Goal: Task Accomplishment & Management: Use online tool/utility

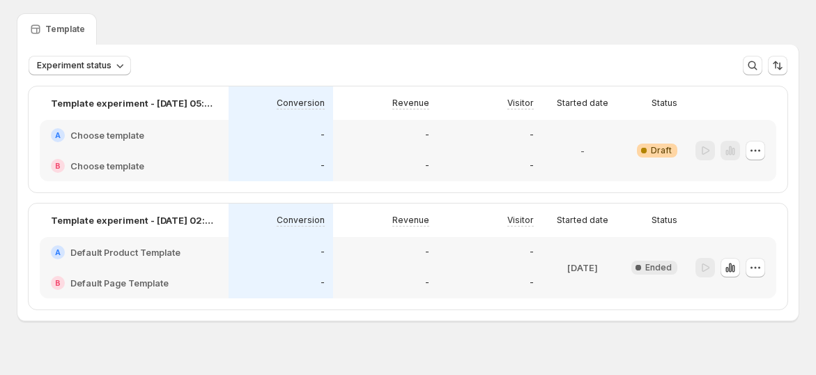
scroll to position [61, 0]
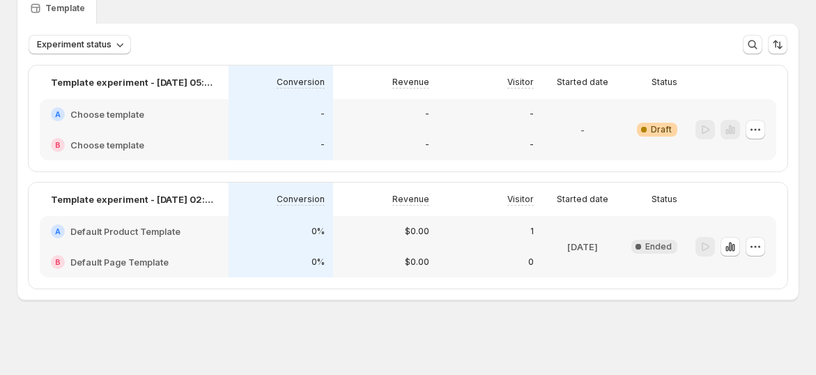
click at [121, 131] on div "B Choose template" at bounding box center [134, 145] width 189 height 31
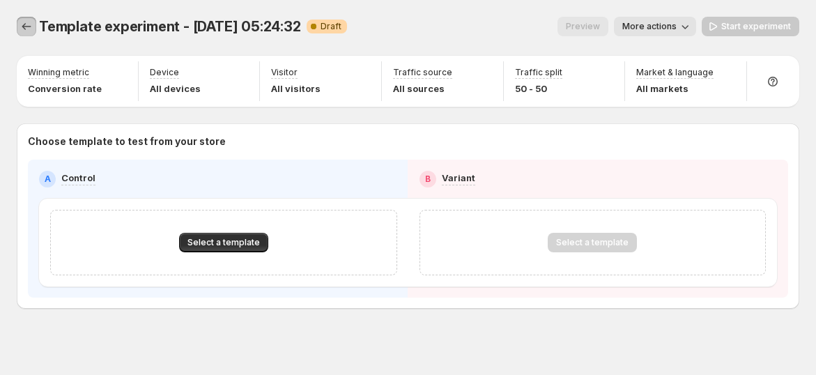
click at [22, 17] on button "Experiments" at bounding box center [27, 27] width 20 height 20
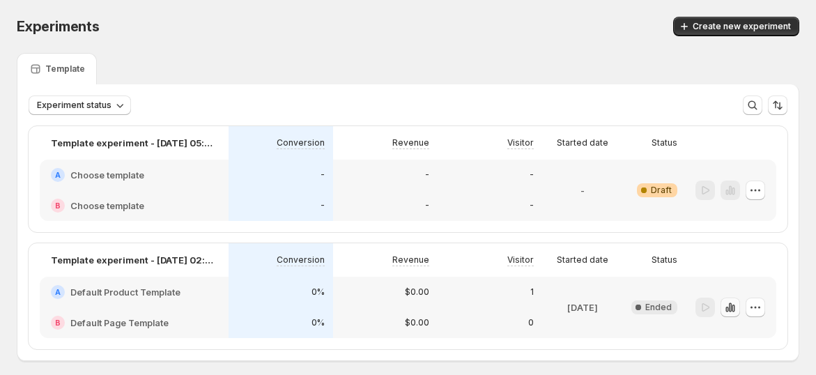
click at [737, 309] on icon "button" at bounding box center [730, 307] width 14 height 14
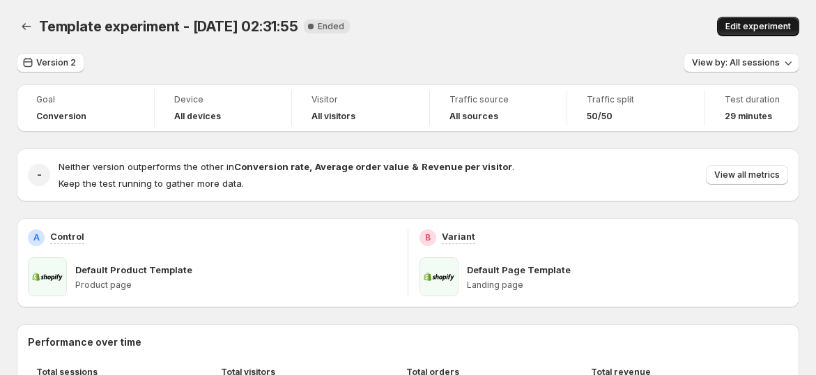
click at [747, 26] on span "Edit experiment" at bounding box center [759, 26] width 66 height 11
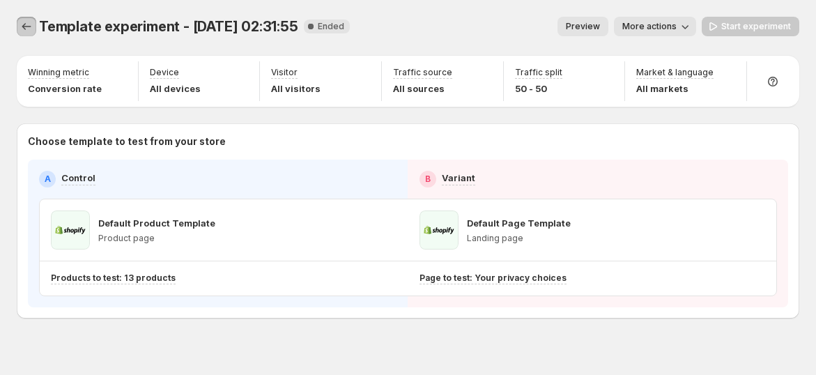
click at [31, 26] on icon "Experiments" at bounding box center [27, 27] width 14 height 14
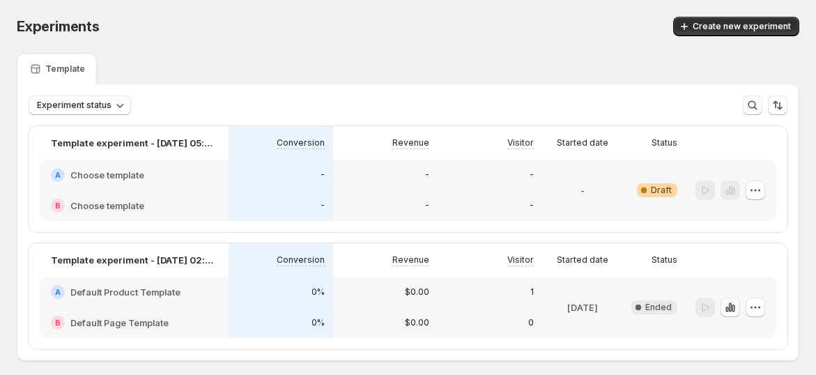
click at [737, 305] on icon "button" at bounding box center [730, 307] width 14 height 14
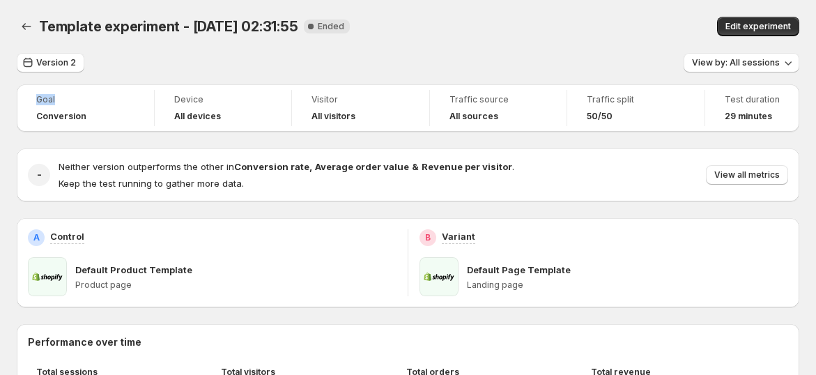
drag, startPoint x: 33, startPoint y: 92, endPoint x: 61, endPoint y: 100, distance: 29.6
click at [61, 100] on div "Goal Conversion" at bounding box center [85, 108] width 121 height 36
click at [147, 61] on div "Version 2 View by: All sessions" at bounding box center [408, 63] width 783 height 20
click at [54, 100] on span "Goal" at bounding box center [85, 99] width 98 height 11
click at [43, 100] on span "Goal" at bounding box center [85, 99] width 98 height 11
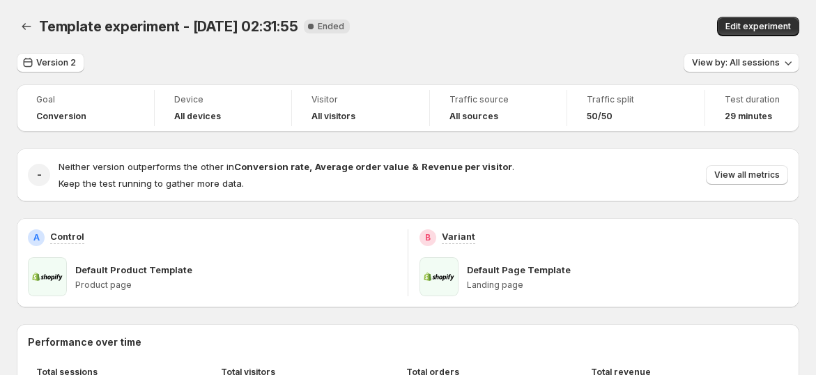
click at [43, 100] on span "Goal" at bounding box center [85, 99] width 98 height 11
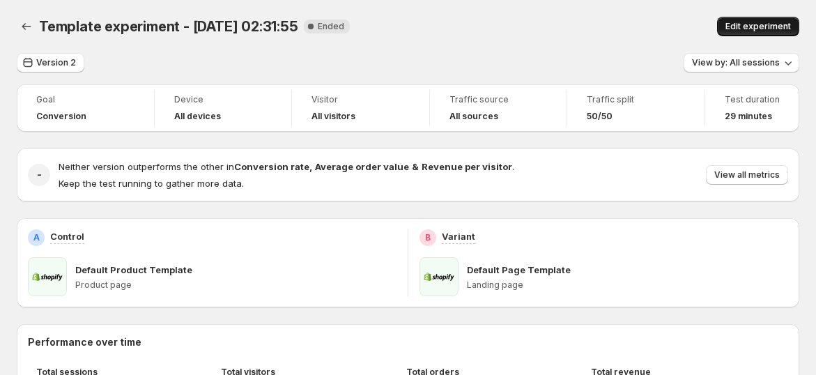
click at [768, 29] on span "Edit experiment" at bounding box center [759, 26] width 66 height 11
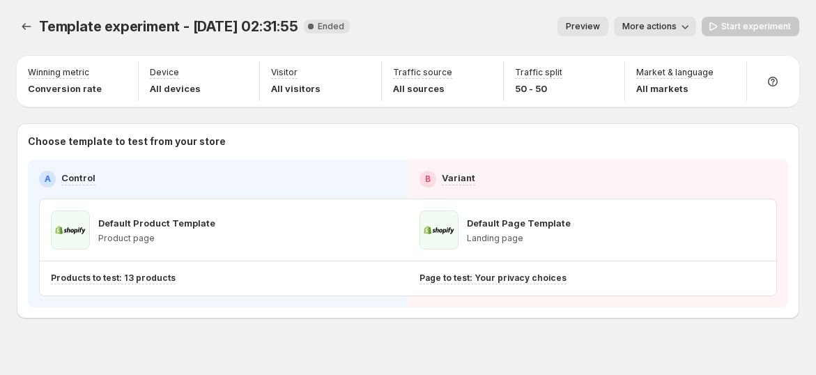
click at [651, 25] on span "More actions" at bounding box center [649, 26] width 54 height 11
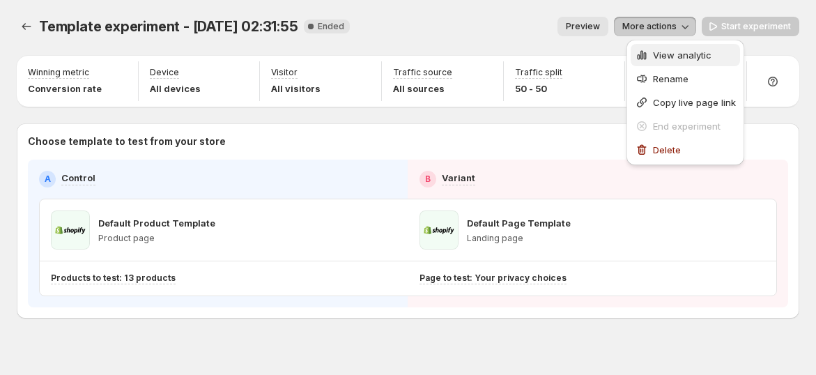
click at [652, 58] on div "View analytic" at bounding box center [685, 55] width 101 height 14
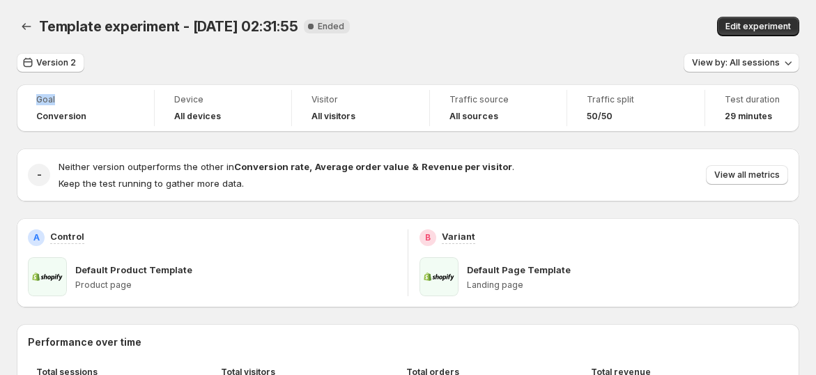
drag, startPoint x: 36, startPoint y: 99, endPoint x: 97, endPoint y: 112, distance: 62.6
click at [89, 105] on div "Goal Conversion" at bounding box center [85, 108] width 121 height 36
click at [132, 164] on span "Neither version outperforms the other in Conversion rate , Average order value …" at bounding box center [287, 166] width 456 height 11
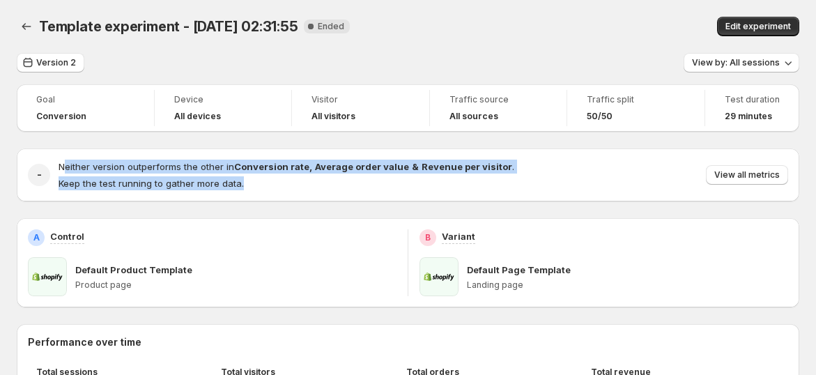
drag, startPoint x: 66, startPoint y: 172, endPoint x: 268, endPoint y: 192, distance: 203.8
click at [268, 192] on div "- Neither version outperforms the other in Conversion rate , Average order valu…" at bounding box center [408, 174] width 783 height 53
click at [234, 187] on span "Keep the test running to gather more data." at bounding box center [151, 183] width 185 height 11
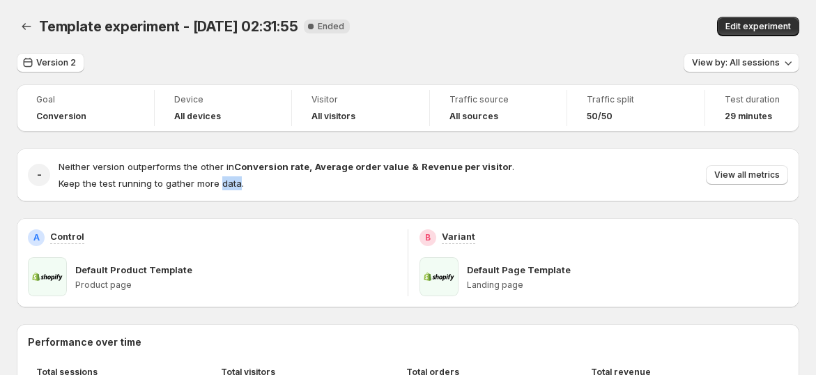
click at [233, 187] on span "Keep the test running to gather more data." at bounding box center [151, 183] width 185 height 11
click at [232, 187] on span "Keep the test running to gather more data." at bounding box center [151, 183] width 185 height 11
click at [742, 63] on span "View by: All sessions" at bounding box center [736, 62] width 88 height 11
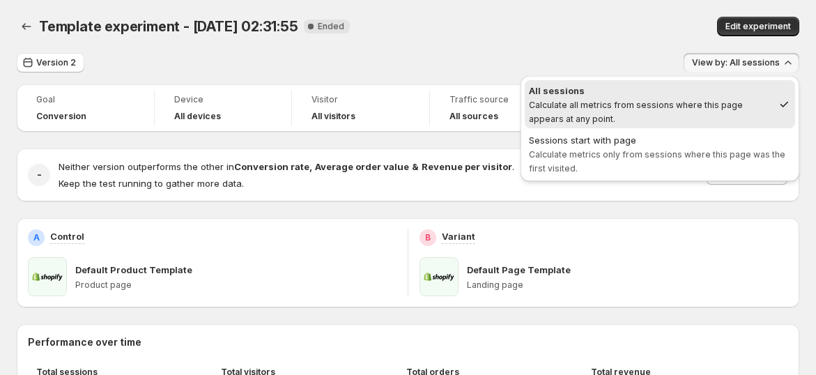
click at [649, 55] on div "Version 2 View by: All sessions" at bounding box center [408, 63] width 783 height 20
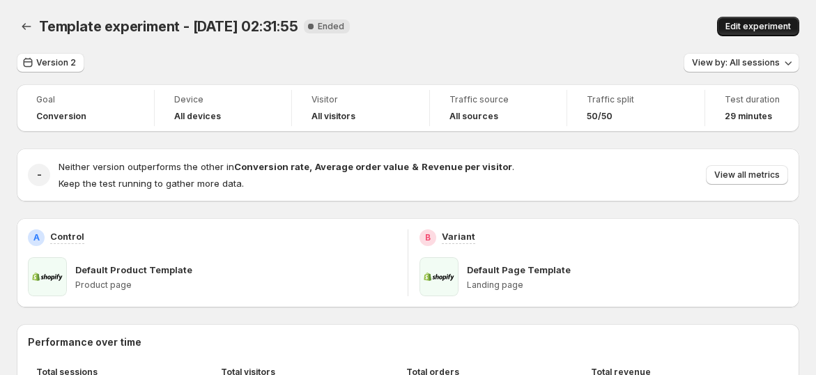
click at [735, 26] on button "Edit experiment" at bounding box center [758, 27] width 82 height 20
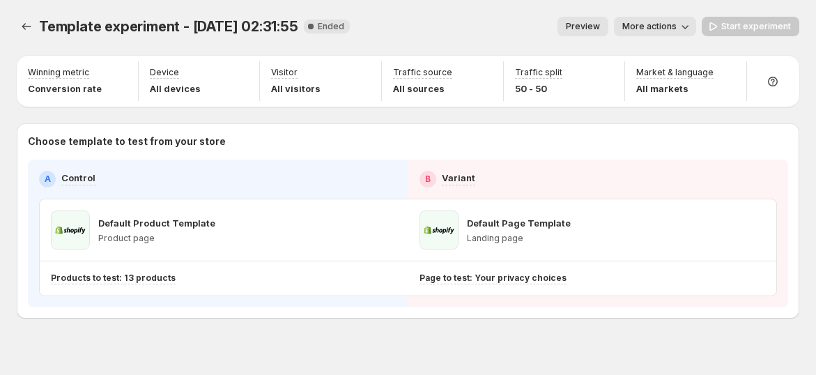
click at [696, 18] on button "More actions" at bounding box center [655, 27] width 82 height 20
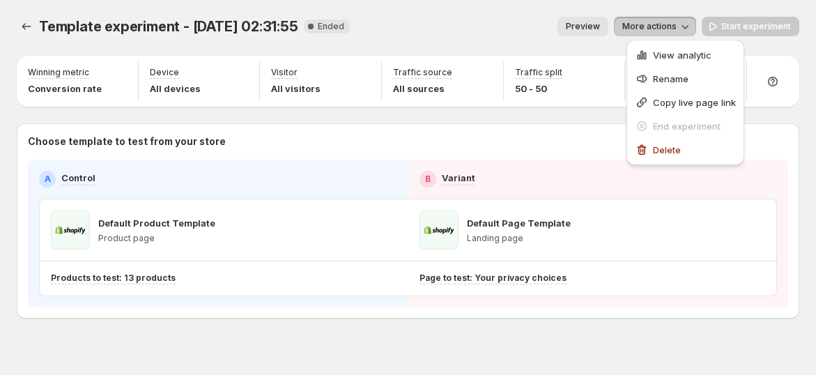
click at [510, 26] on div "Preview More actions" at bounding box center [528, 27] width 335 height 20
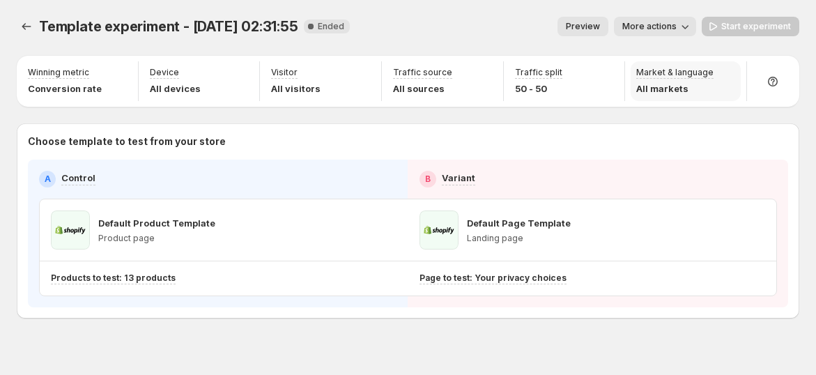
click at [669, 78] on div "Market & language All markets" at bounding box center [674, 81] width 77 height 29
click at [643, 26] on span "More actions" at bounding box center [649, 26] width 54 height 11
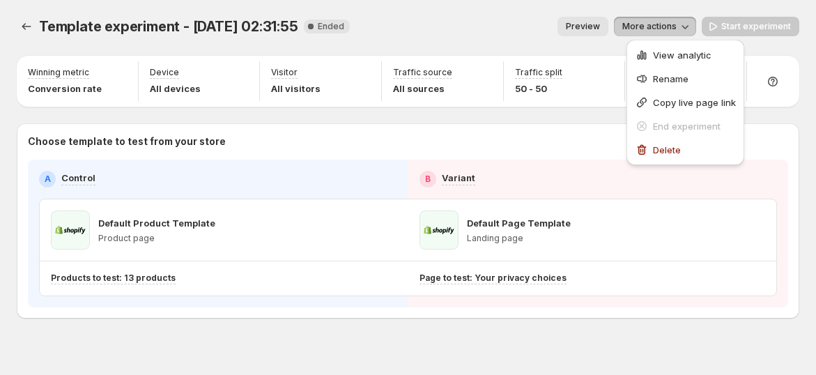
click at [643, 22] on span "More actions" at bounding box center [649, 26] width 54 height 11
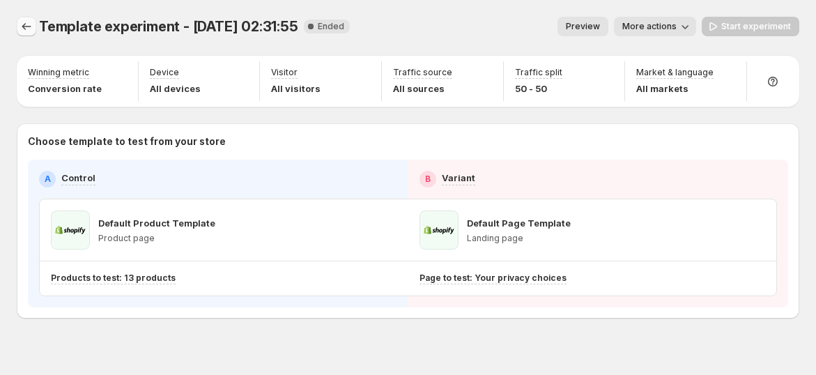
click at [26, 22] on icon "Experiments" at bounding box center [27, 27] width 14 height 14
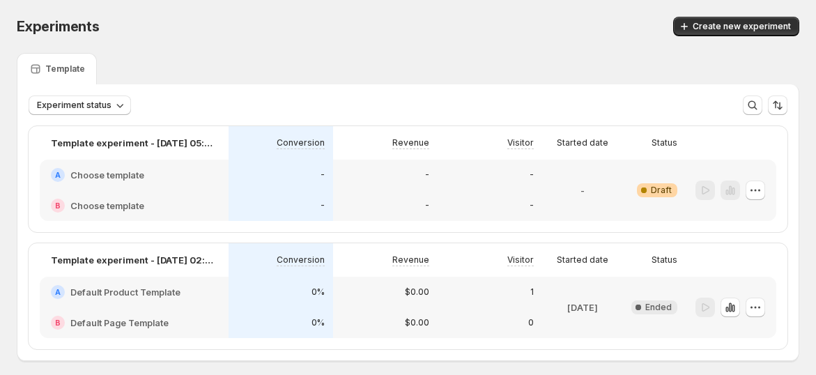
click at [151, 274] on div "Template experiment - Sep 24, 02:31:55" at bounding box center [134, 259] width 189 height 33
click at [153, 265] on p "Template experiment - Sep 24, 02:31:55" at bounding box center [134, 260] width 167 height 14
click at [737, 313] on icon "button" at bounding box center [730, 307] width 14 height 14
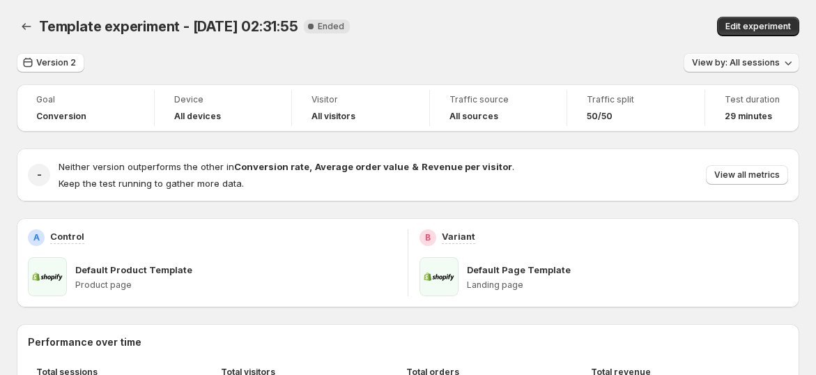
click at [768, 66] on span "View by: All sessions" at bounding box center [736, 62] width 88 height 11
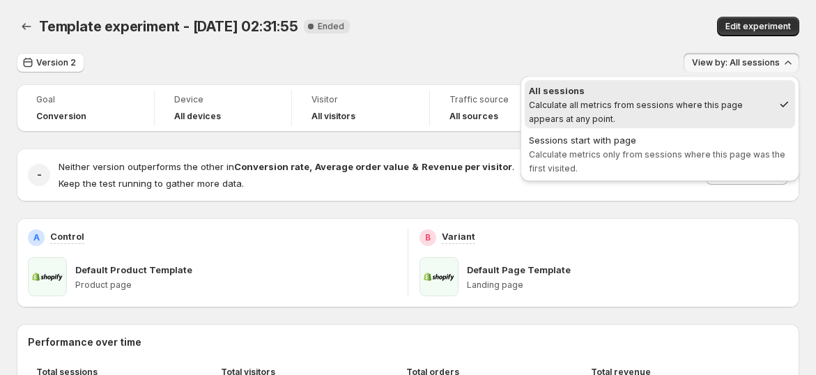
click at [629, 43] on div "Template experiment - Sep 24, 02:31:55. This page is ready Template experiment …" at bounding box center [408, 26] width 783 height 53
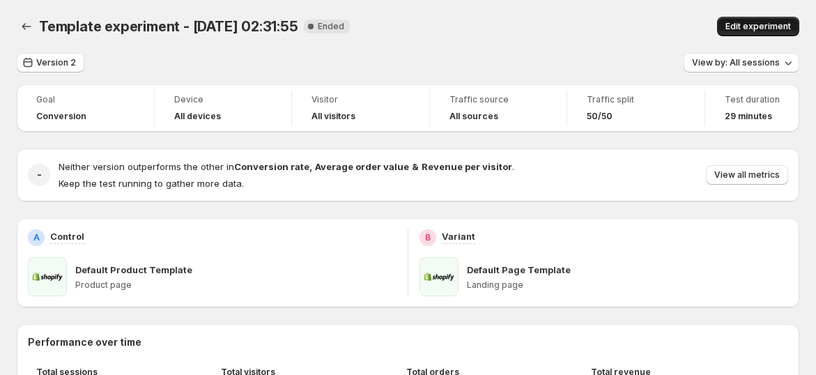
click at [746, 20] on button "Edit experiment" at bounding box center [758, 27] width 82 height 20
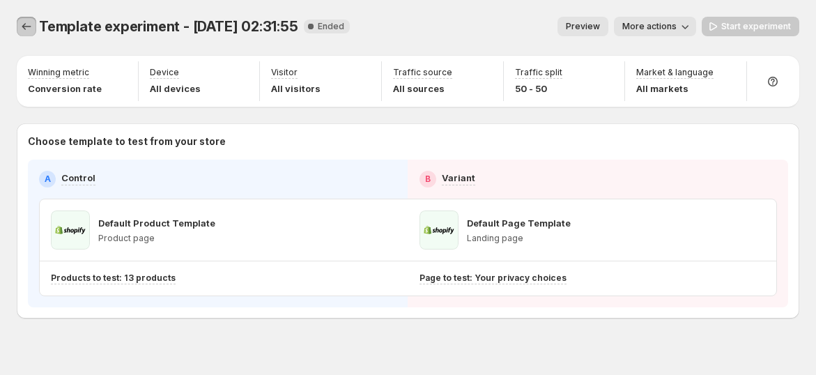
click at [32, 29] on icon "Experiments" at bounding box center [27, 27] width 14 height 14
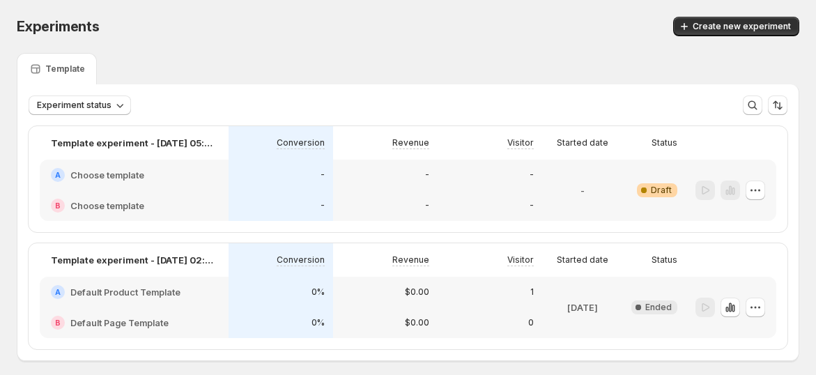
scroll to position [61, 0]
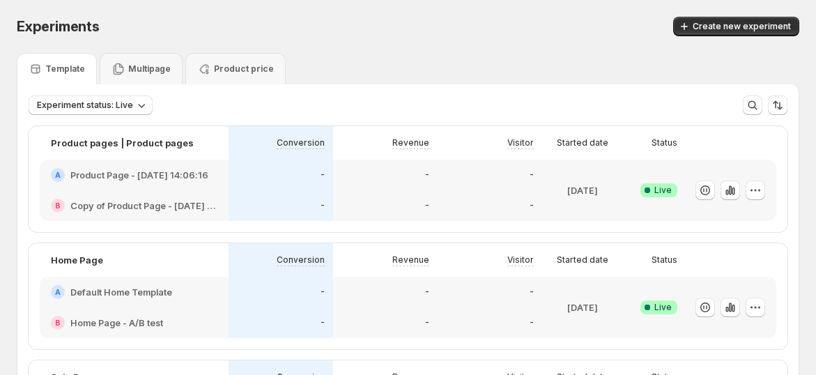
click at [147, 70] on p "Multipage" at bounding box center [149, 68] width 43 height 11
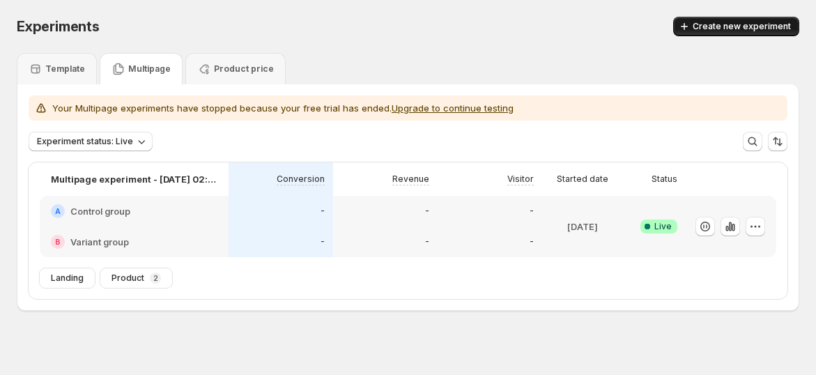
click at [726, 20] on button "Create new experiment" at bounding box center [736, 27] width 126 height 20
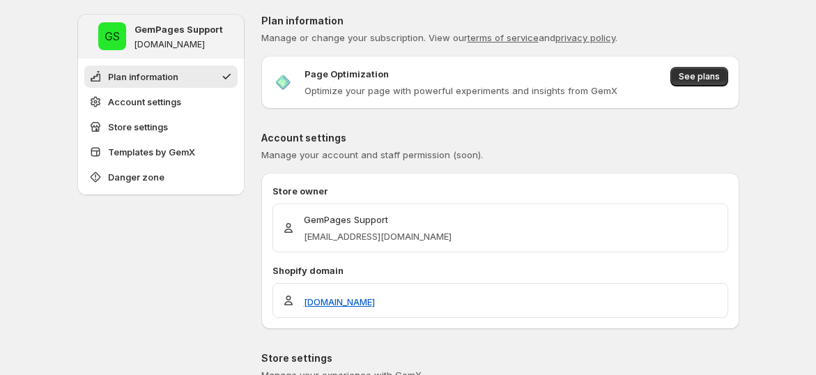
scroll to position [77, 0]
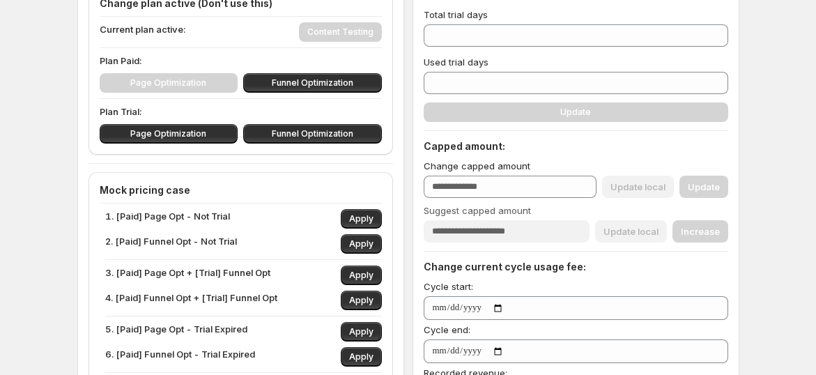
scroll to position [232, 0]
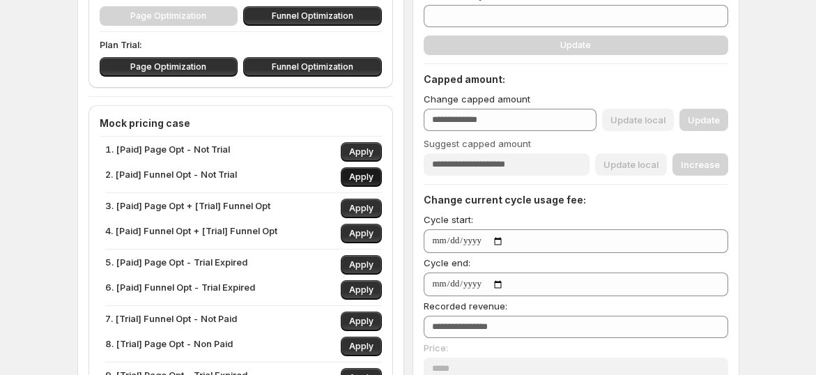
click at [350, 172] on button "Apply" at bounding box center [361, 177] width 41 height 20
type input "***"
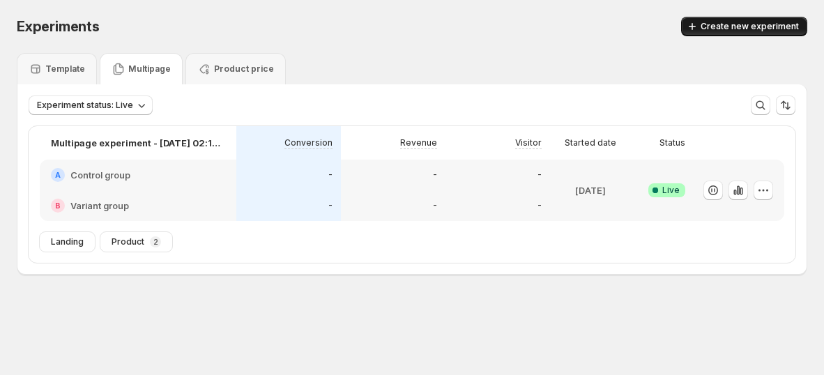
click at [739, 31] on span "Create new experiment" at bounding box center [749, 26] width 98 height 11
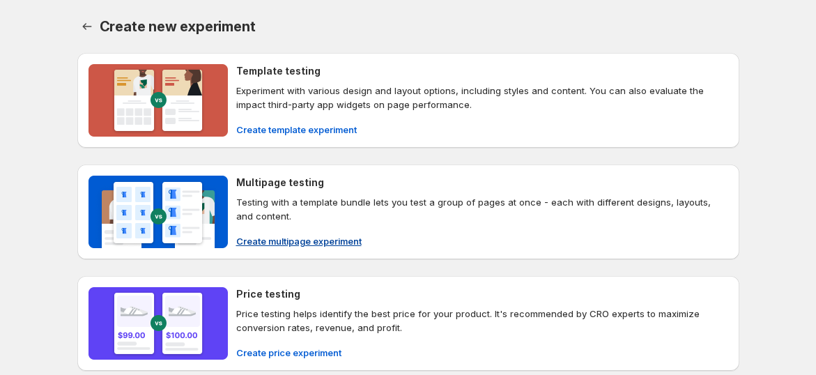
click at [307, 227] on div "Multipage testing Testing with a template bundle lets you test a group of pages…" at bounding box center [482, 212] width 492 height 72
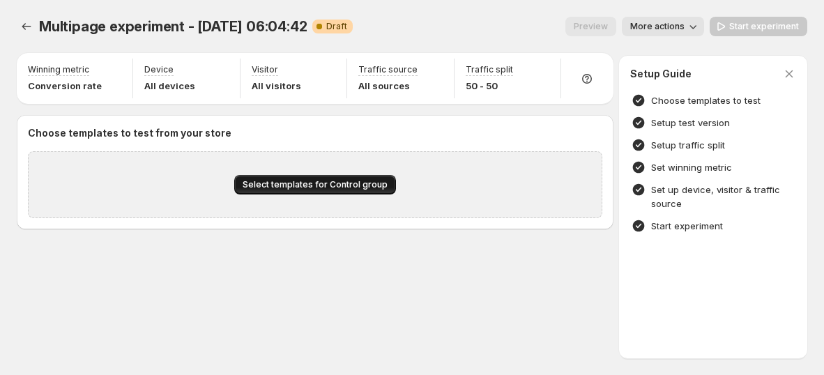
click at [318, 183] on span "Select templates for Control group" at bounding box center [315, 184] width 145 height 11
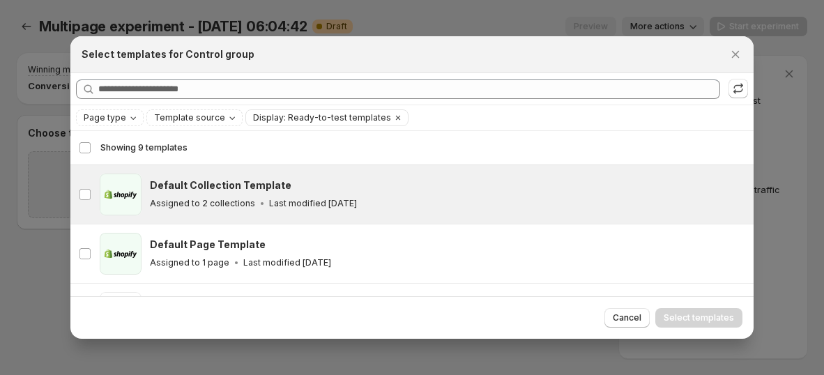
click at [164, 186] on h3 "Default Collection Template" at bounding box center [220, 185] width 141 height 14
click at [723, 319] on span "Select templates" at bounding box center [699, 317] width 70 height 11
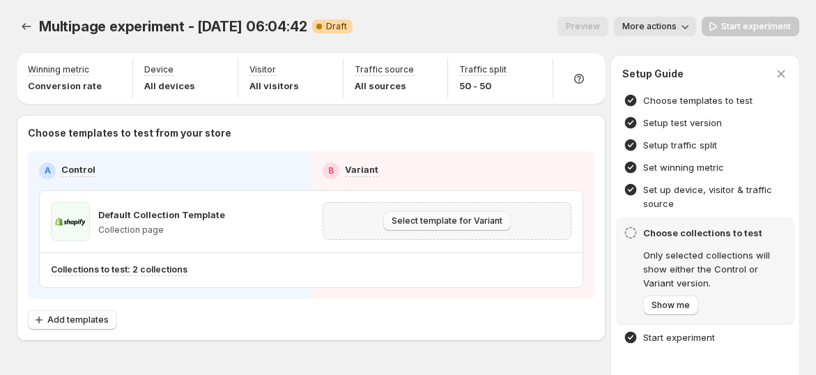
click at [440, 222] on span "Select template for Variant" at bounding box center [447, 220] width 111 height 11
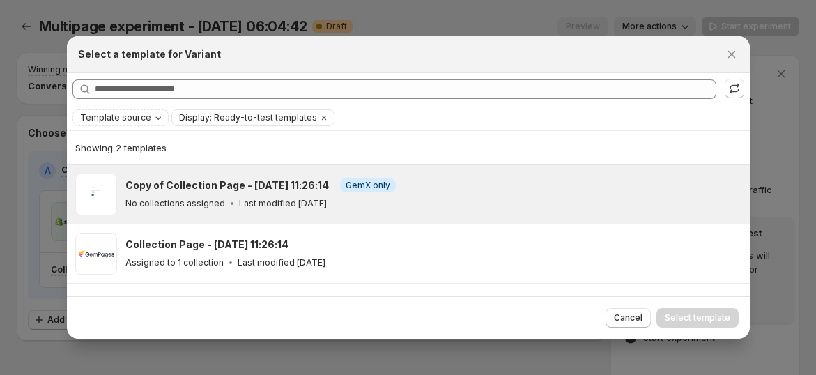
click at [360, 209] on div "No collections assigned Last modified [DATE]" at bounding box center [431, 204] width 612 height 14
click at [693, 312] on span "Select template" at bounding box center [698, 317] width 66 height 11
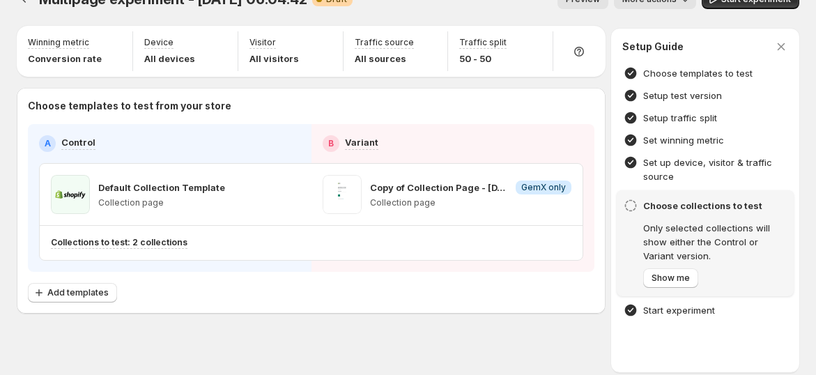
scroll to position [40, 0]
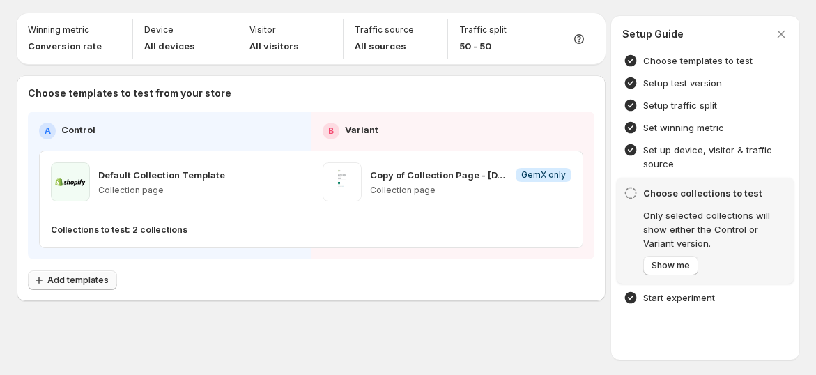
click at [93, 281] on span "Add templates" at bounding box center [77, 280] width 61 height 11
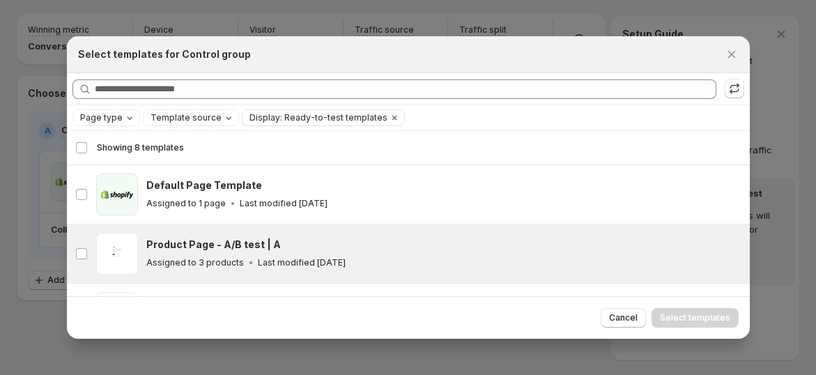
click at [457, 243] on div "Product Page - A/B test | A" at bounding box center [441, 245] width 591 height 14
click at [684, 317] on span "Select templates" at bounding box center [695, 317] width 70 height 11
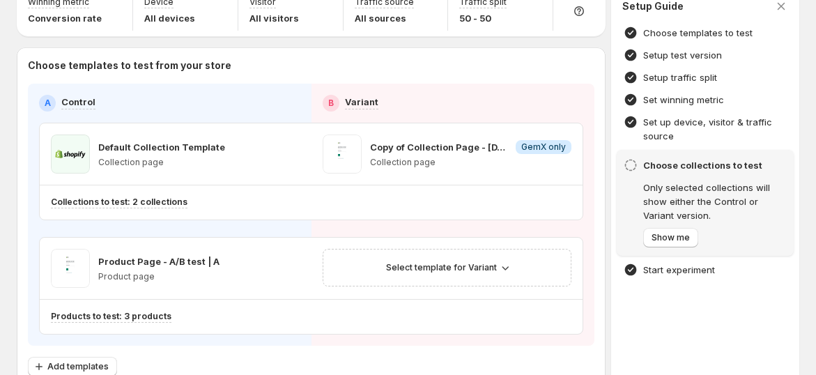
scroll to position [0, 0]
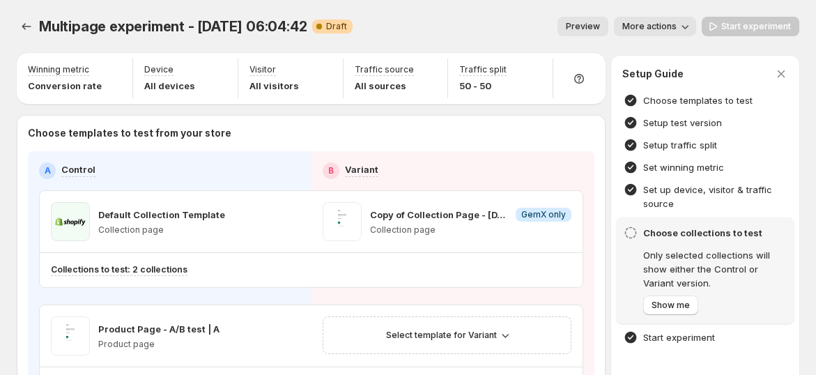
click at [799, 28] on div "Start experiment" at bounding box center [751, 27] width 98 height 20
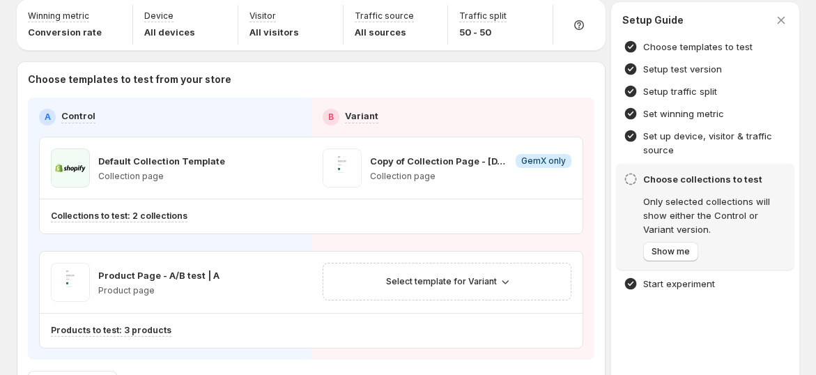
scroll to position [77, 0]
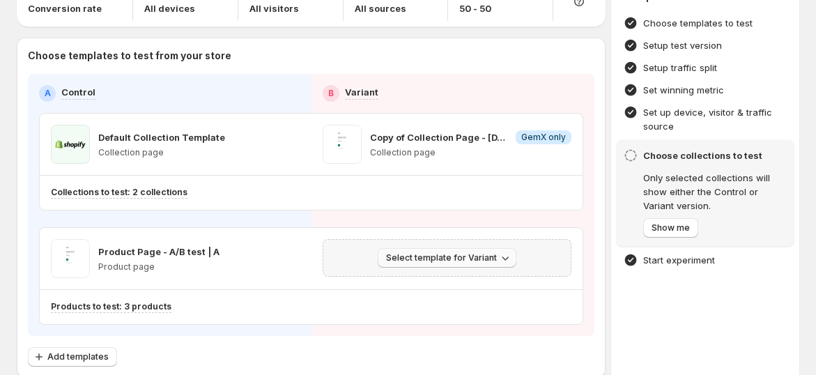
click at [488, 263] on button "Select template for Variant" at bounding box center [447, 258] width 139 height 20
click at [470, 289] on span "Select an existing template" at bounding box center [443, 285] width 118 height 11
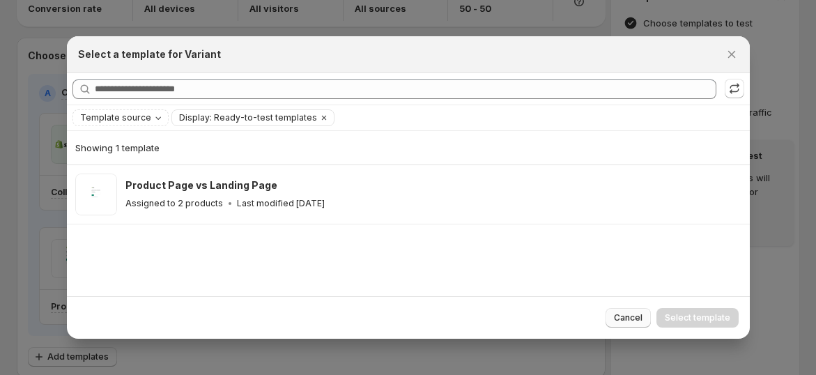
click at [643, 312] on span "Cancel" at bounding box center [628, 317] width 29 height 11
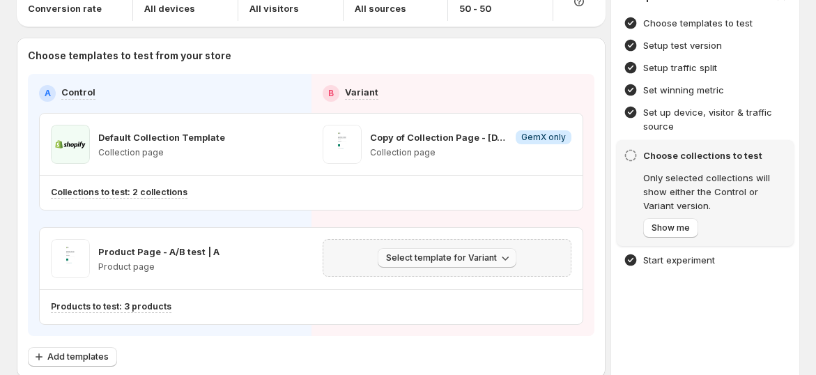
click at [490, 261] on span "Select template for Variant" at bounding box center [441, 257] width 111 height 11
click at [445, 287] on span "Select an existing template" at bounding box center [443, 285] width 118 height 11
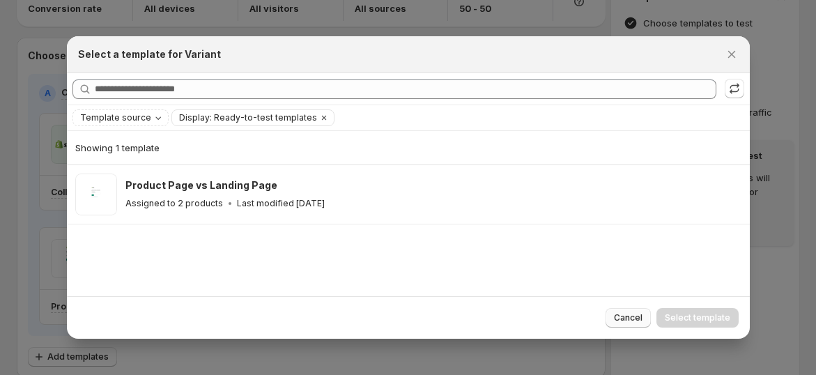
click at [634, 314] on span "Cancel" at bounding box center [628, 317] width 29 height 11
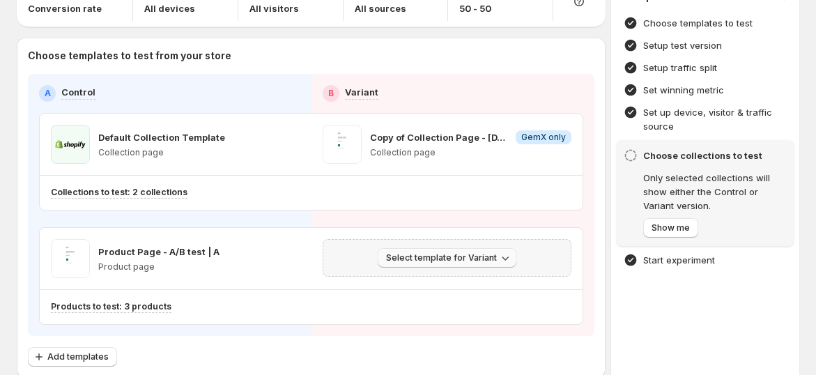
click at [475, 261] on span "Select template for Variant" at bounding box center [441, 257] width 111 height 11
click at [474, 281] on span "Select an existing template" at bounding box center [443, 285] width 118 height 11
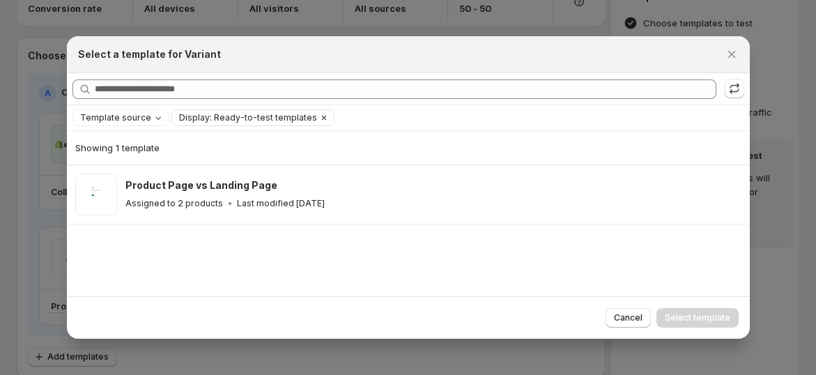
click at [319, 123] on icon "Clear" at bounding box center [324, 117] width 11 height 11
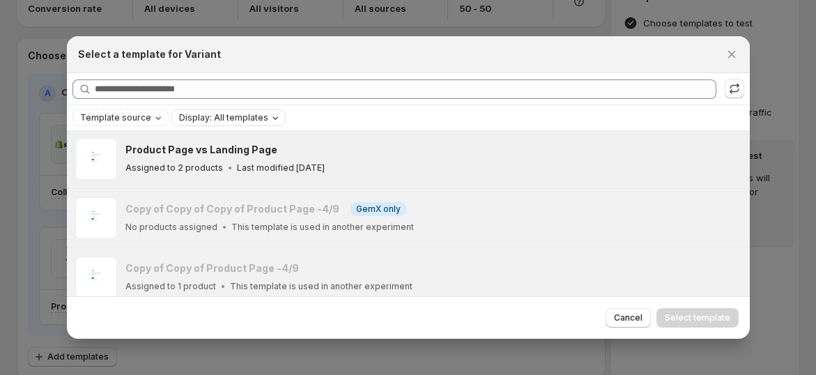
scroll to position [307, 0]
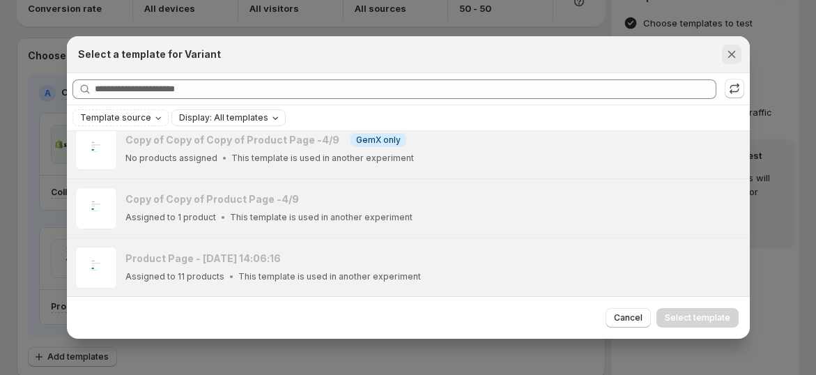
click at [728, 52] on icon "Close" at bounding box center [732, 55] width 8 height 8
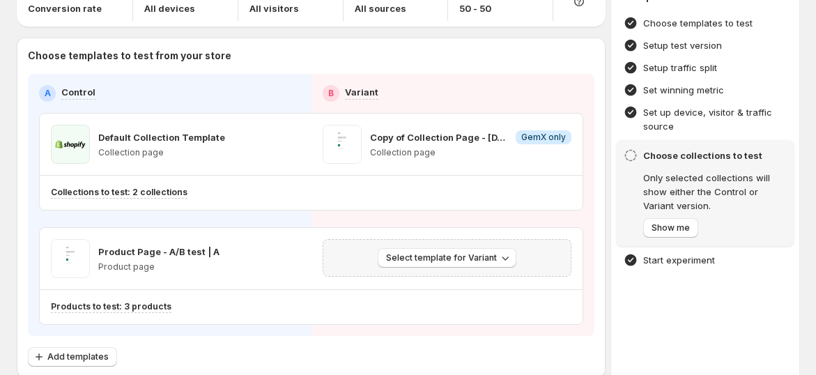
scroll to position [1016, 0]
click at [569, 141] on icon "button" at bounding box center [562, 144] width 14 height 14
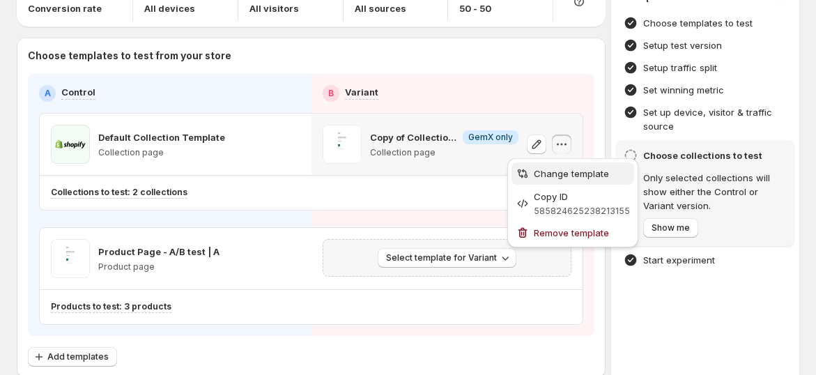
click at [567, 180] on span "Change template" at bounding box center [582, 174] width 96 height 14
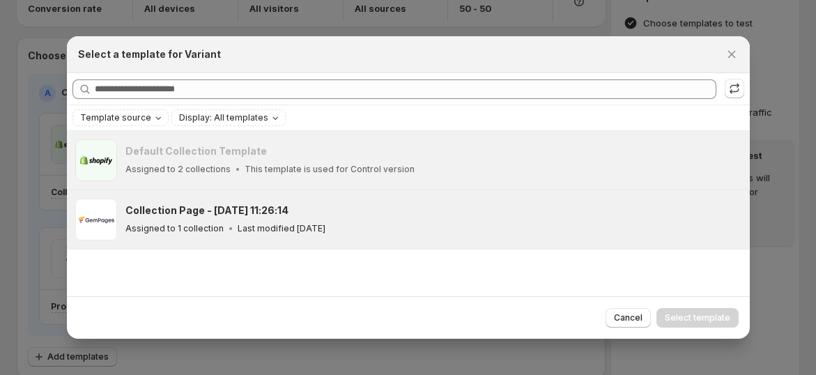
click at [363, 227] on div "Assigned to 1 collection Last modified [DATE]" at bounding box center [431, 229] width 612 height 14
click at [142, 123] on span "Template source" at bounding box center [115, 117] width 71 height 11
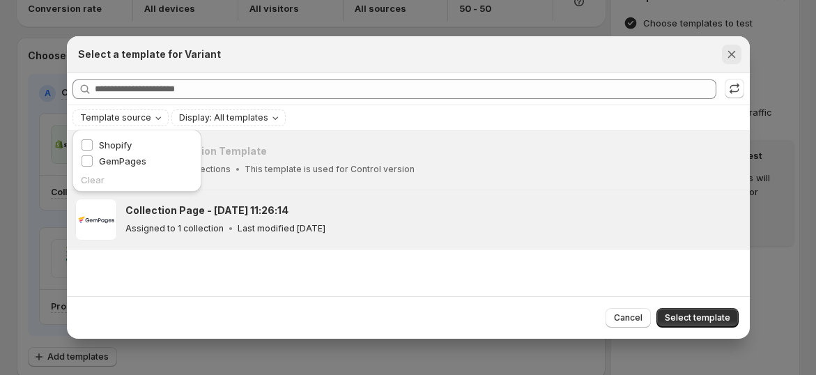
click at [728, 55] on icon "Close" at bounding box center [732, 54] width 14 height 14
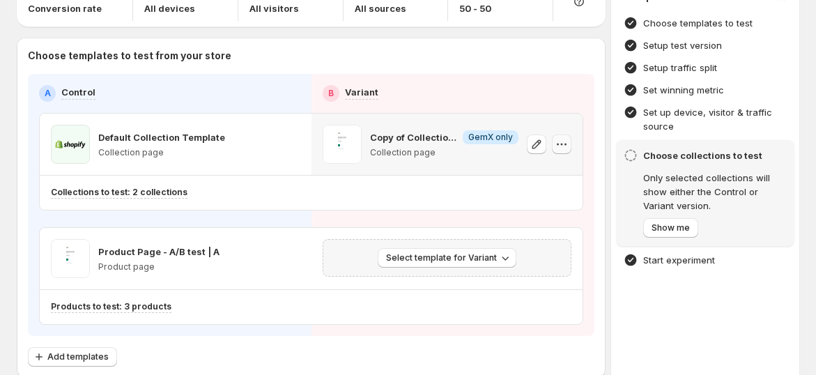
click at [559, 144] on icon "button" at bounding box center [558, 145] width 2 height 2
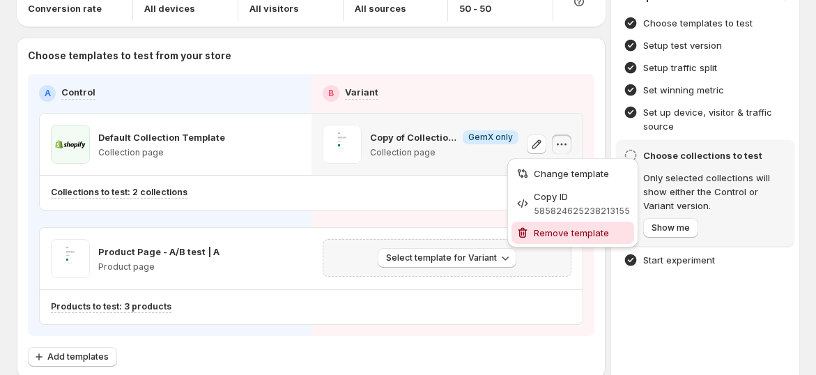
click at [569, 224] on button "Remove template" at bounding box center [573, 233] width 123 height 22
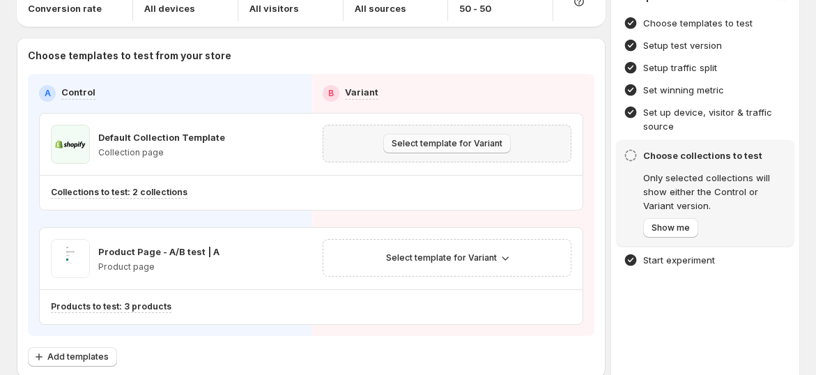
click at [496, 148] on button "Select template for Variant" at bounding box center [447, 144] width 128 height 20
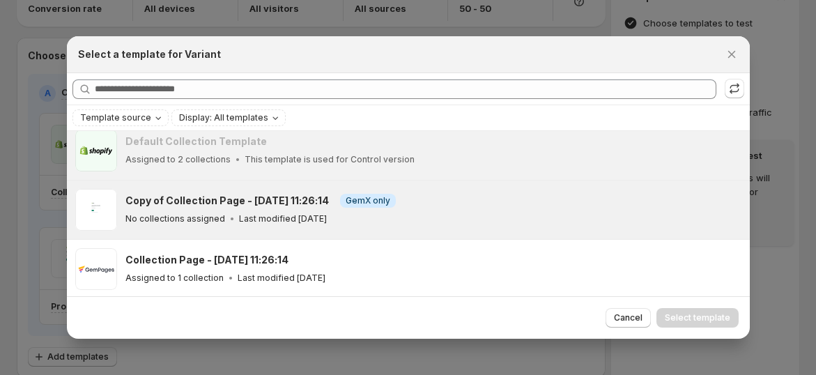
scroll to position [12, 0]
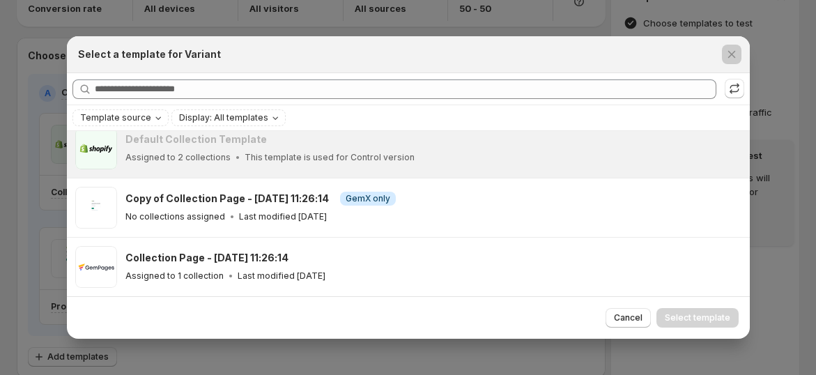
click at [608, 24] on div at bounding box center [408, 187] width 816 height 375
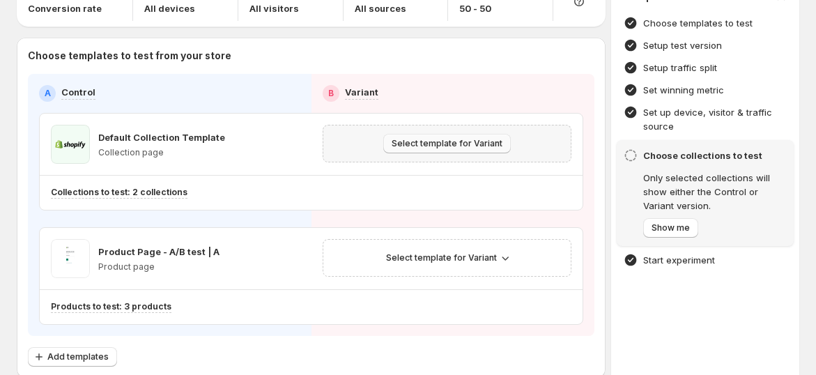
click at [423, 147] on span "Select template for Variant" at bounding box center [447, 143] width 111 height 11
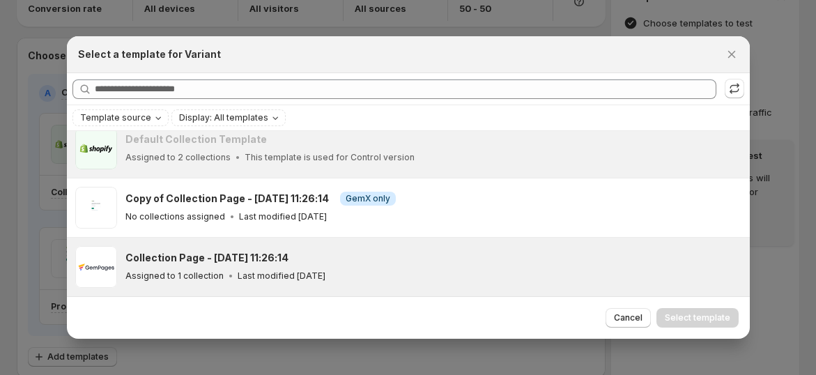
click at [145, 248] on div "Collection Page - [DATE] 11:26:14 Assigned to 1 collection Last modified [DATE]" at bounding box center [433, 267] width 616 height 42
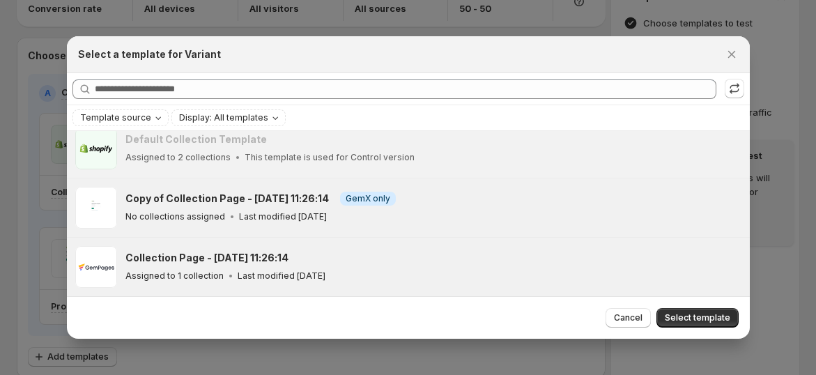
click at [408, 207] on div "Copy of Collection Page - [DATE] 11:26:14 Info GemX only No collections assigne…" at bounding box center [431, 208] width 612 height 32
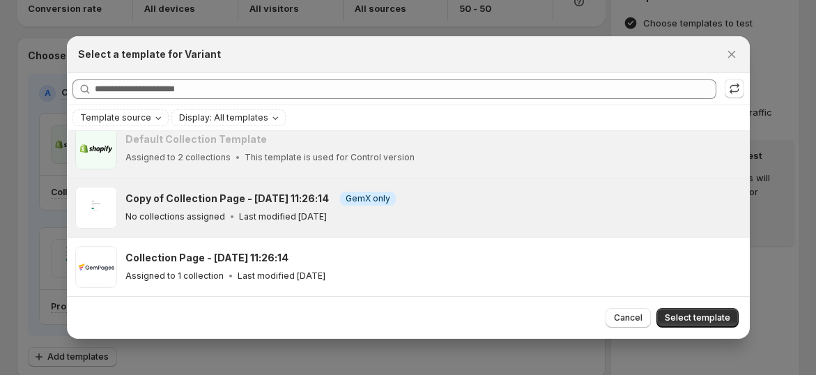
click at [684, 45] on div "Select a template for Variant" at bounding box center [408, 54] width 683 height 37
click at [739, 57] on button "Close" at bounding box center [732, 55] width 20 height 20
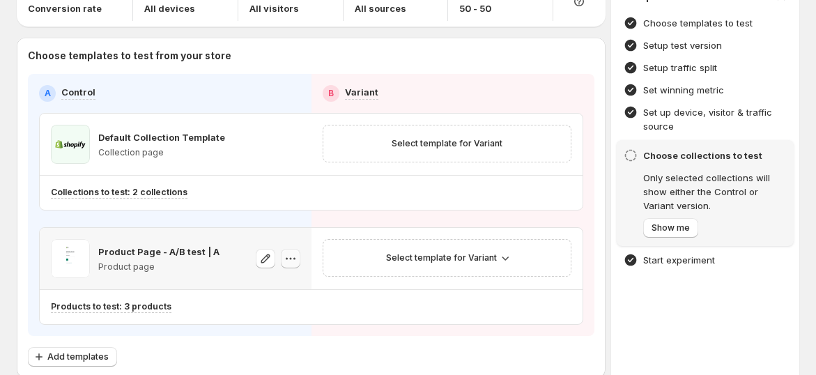
click at [296, 257] on icon "button" at bounding box center [291, 259] width 14 height 14
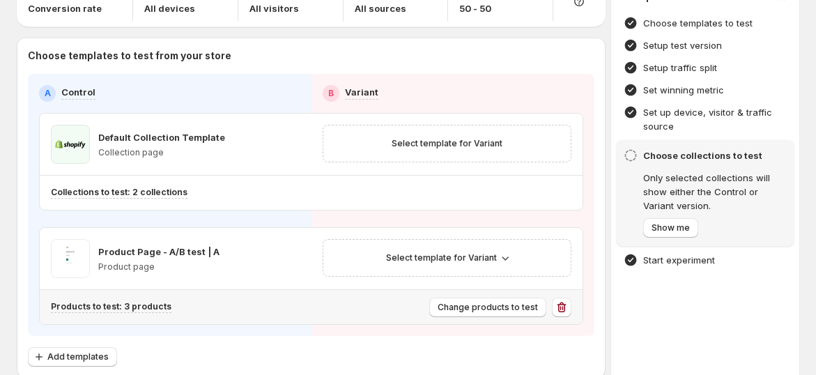
scroll to position [153, 0]
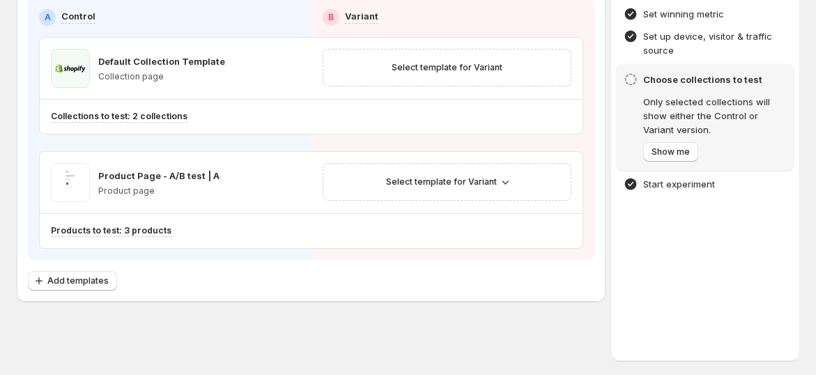
click at [84, 267] on div "Choose templates to test from your store A Control B Variant Default Collection…" at bounding box center [311, 132] width 567 height 318
click at [80, 278] on span "Add templates" at bounding box center [77, 280] width 61 height 11
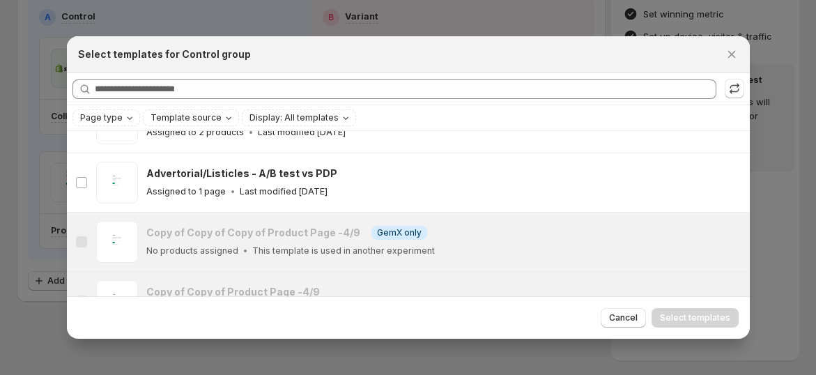
scroll to position [1119, 0]
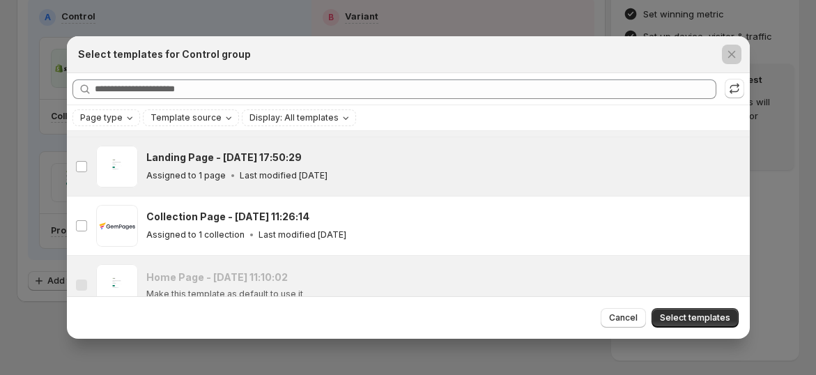
click at [12, 298] on div at bounding box center [408, 187] width 816 height 375
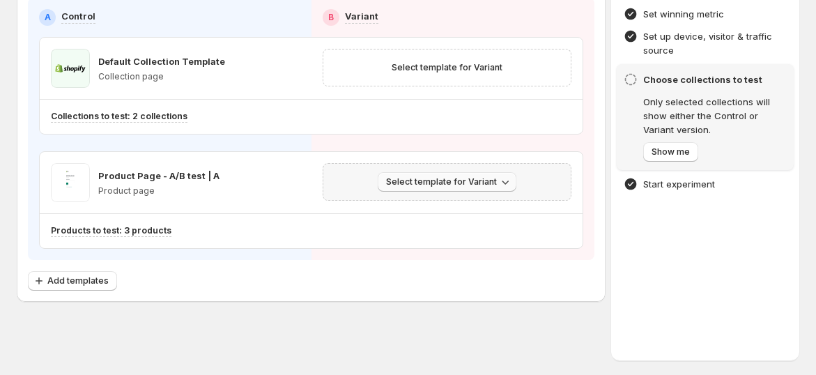
click at [406, 189] on button "Select template for Variant" at bounding box center [447, 182] width 139 height 20
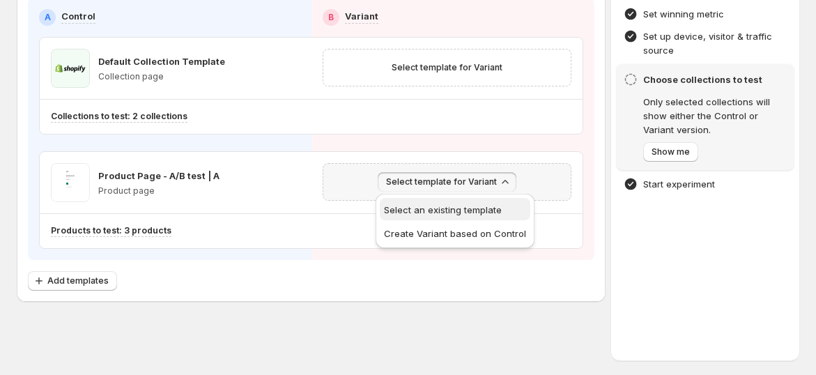
click at [424, 209] on span "Select an existing template" at bounding box center [443, 209] width 118 height 11
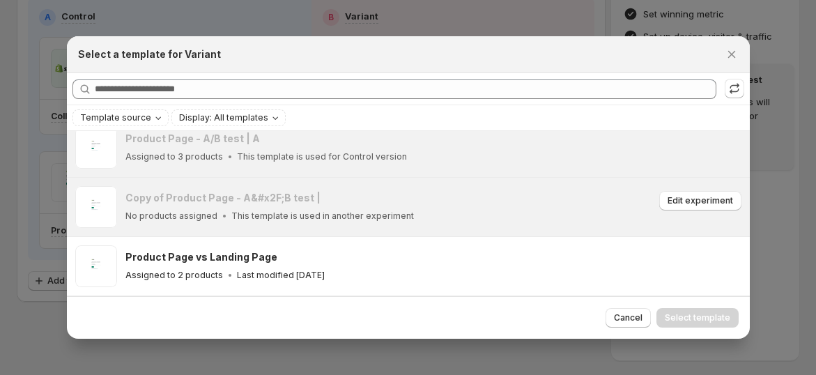
scroll to position [230, 0]
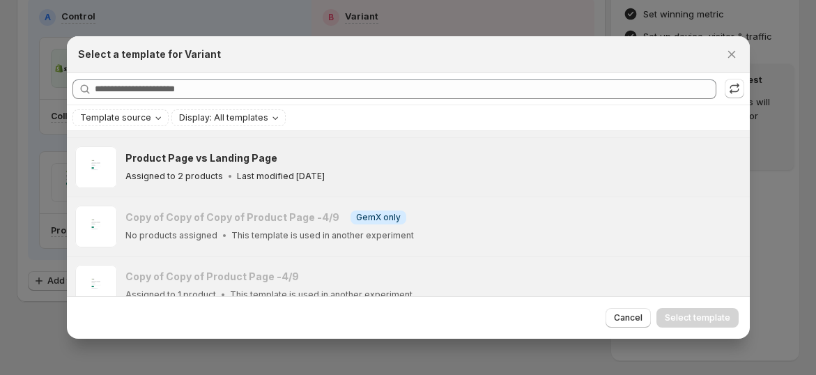
click at [323, 175] on p "Last modified [DATE]" at bounding box center [281, 176] width 88 height 11
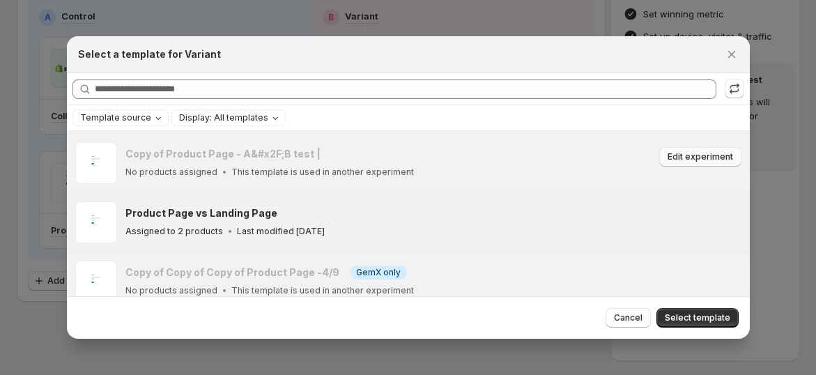
scroll to position [155, 0]
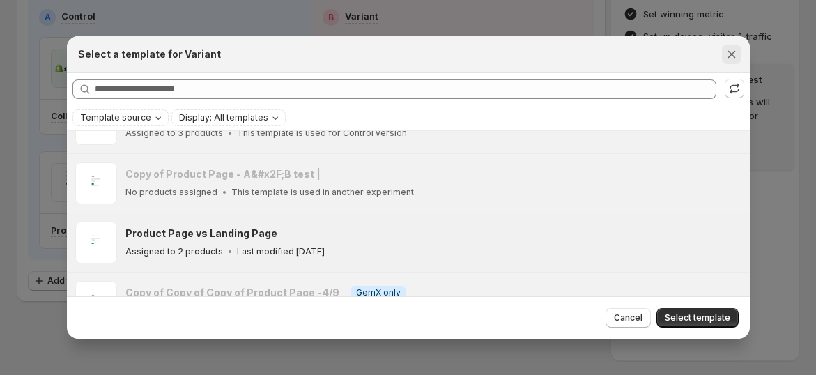
click at [732, 62] on button "Close" at bounding box center [732, 55] width 20 height 20
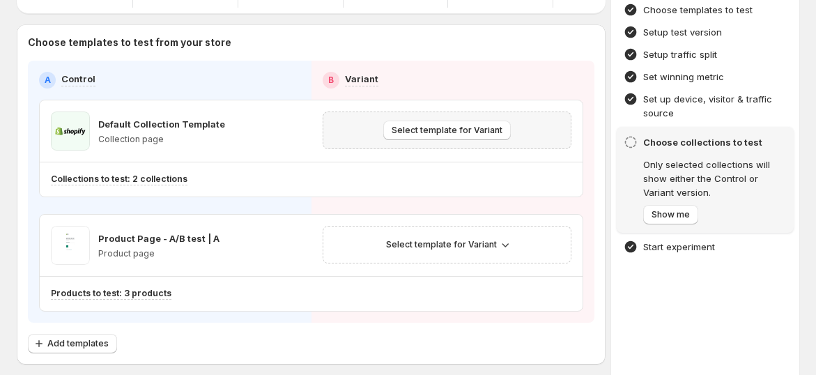
scroll to position [76, 0]
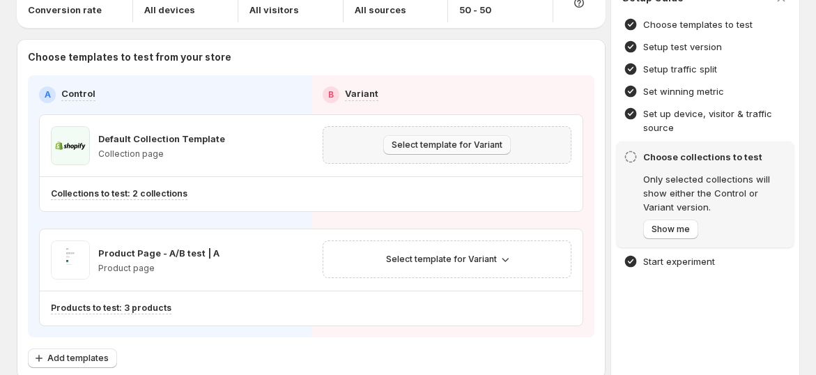
click at [482, 150] on button "Select template for Variant" at bounding box center [447, 145] width 128 height 20
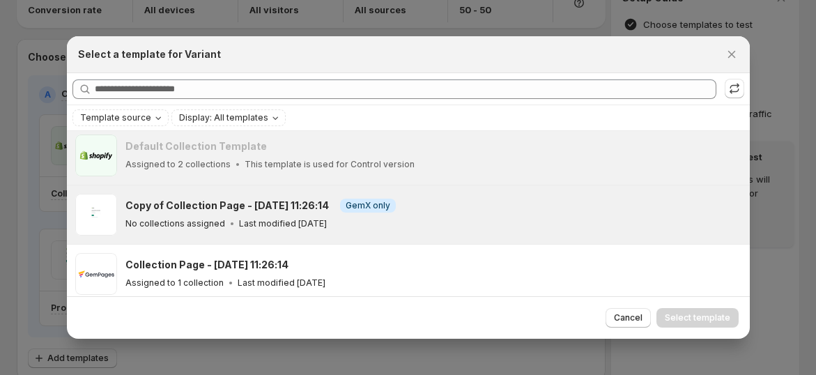
scroll to position [12, 0]
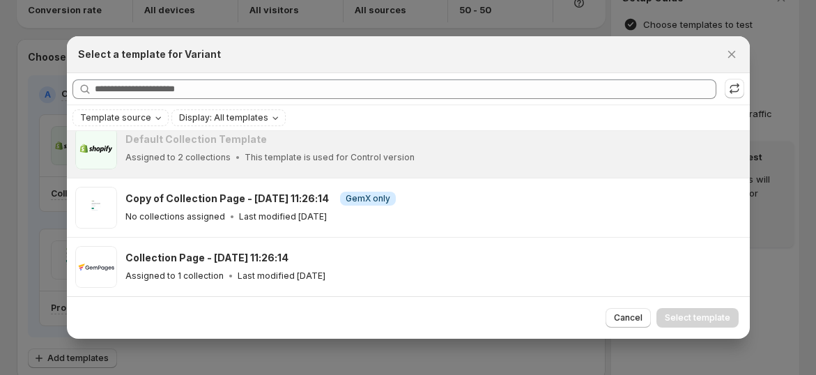
click at [34, 227] on div at bounding box center [408, 187] width 816 height 375
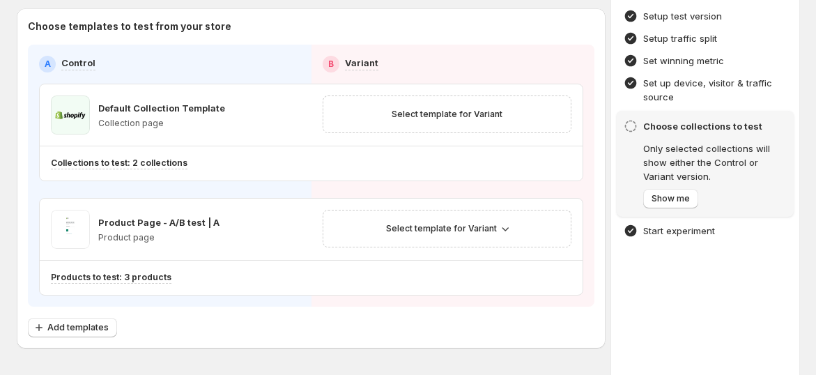
scroll to position [153, 0]
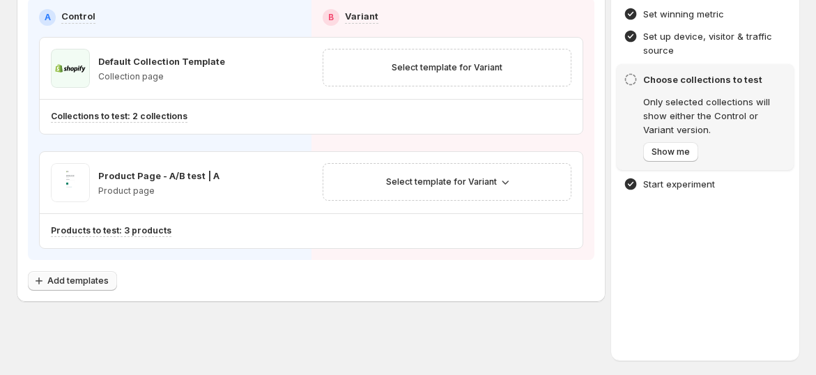
click at [70, 282] on span "Add templates" at bounding box center [77, 280] width 61 height 11
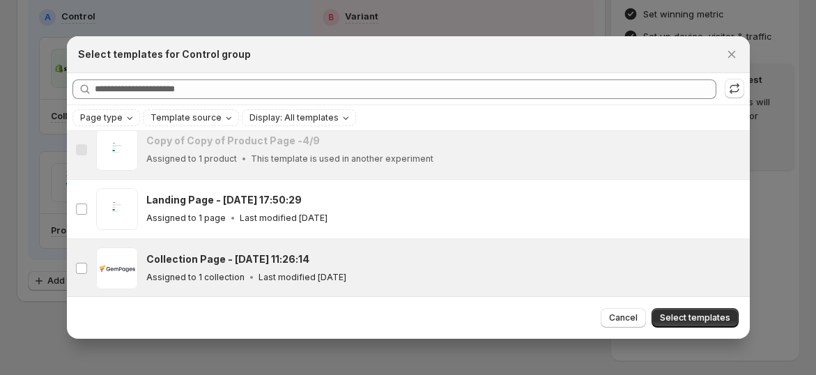
scroll to position [1084, 0]
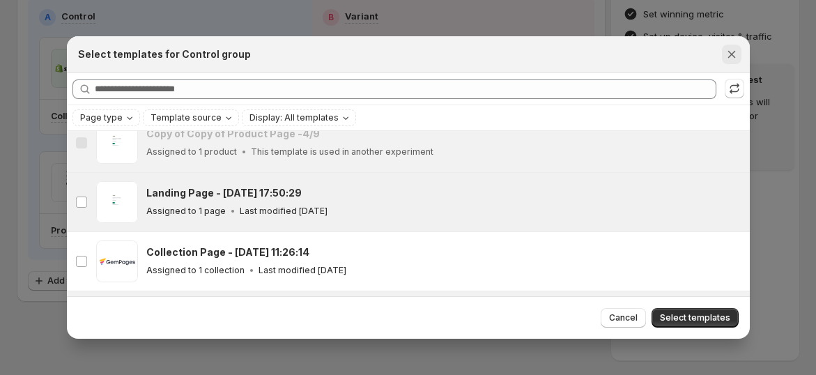
click at [729, 56] on icon "Close" at bounding box center [732, 55] width 8 height 8
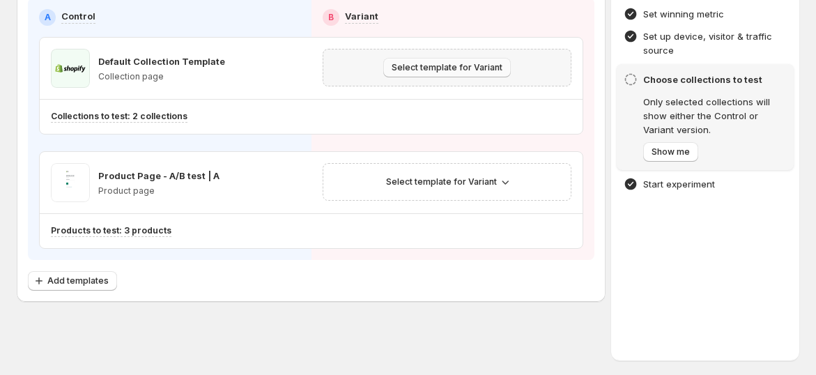
click at [500, 72] on button "Select template for Variant" at bounding box center [447, 68] width 128 height 20
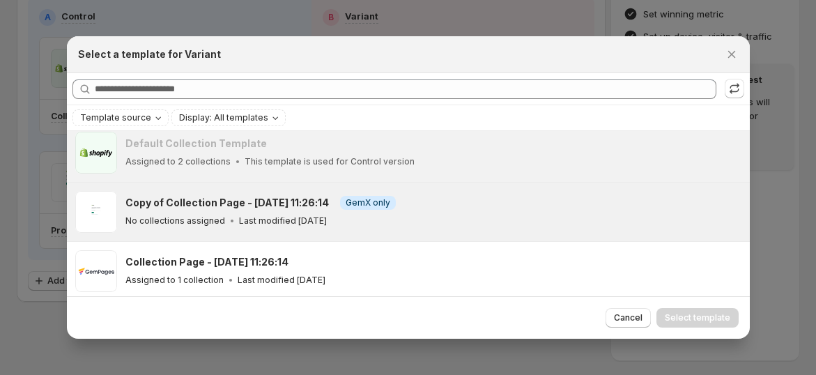
scroll to position [12, 0]
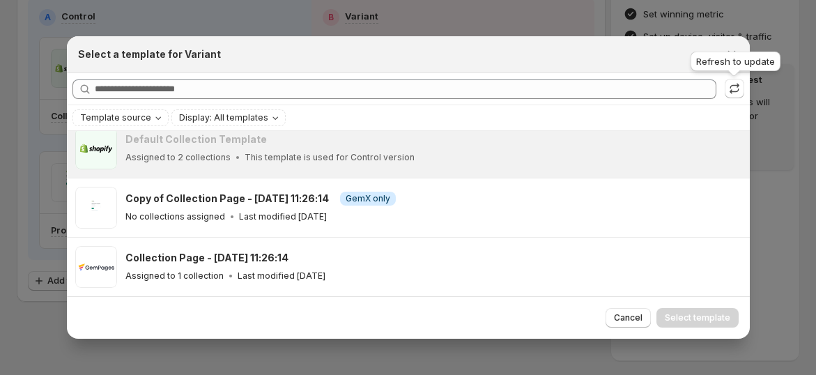
click at [734, 86] on icon ":ran:" at bounding box center [735, 89] width 14 height 14
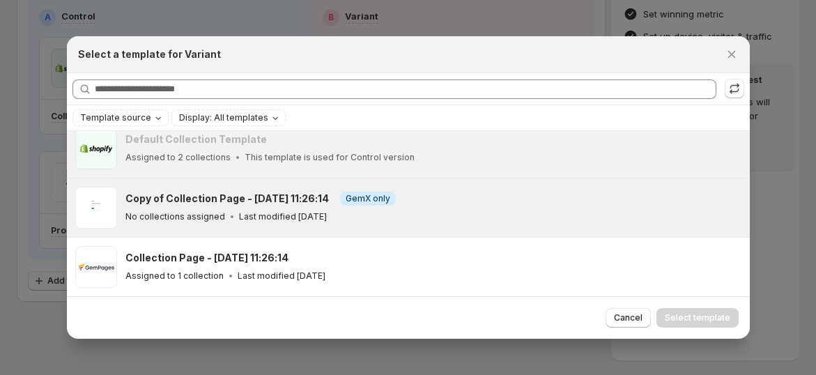
scroll to position [0, 0]
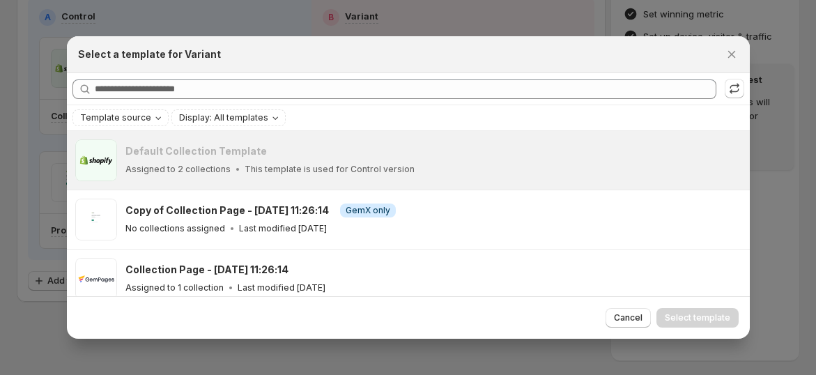
click at [24, 245] on div at bounding box center [408, 187] width 816 height 375
